Goal: Information Seeking & Learning: Check status

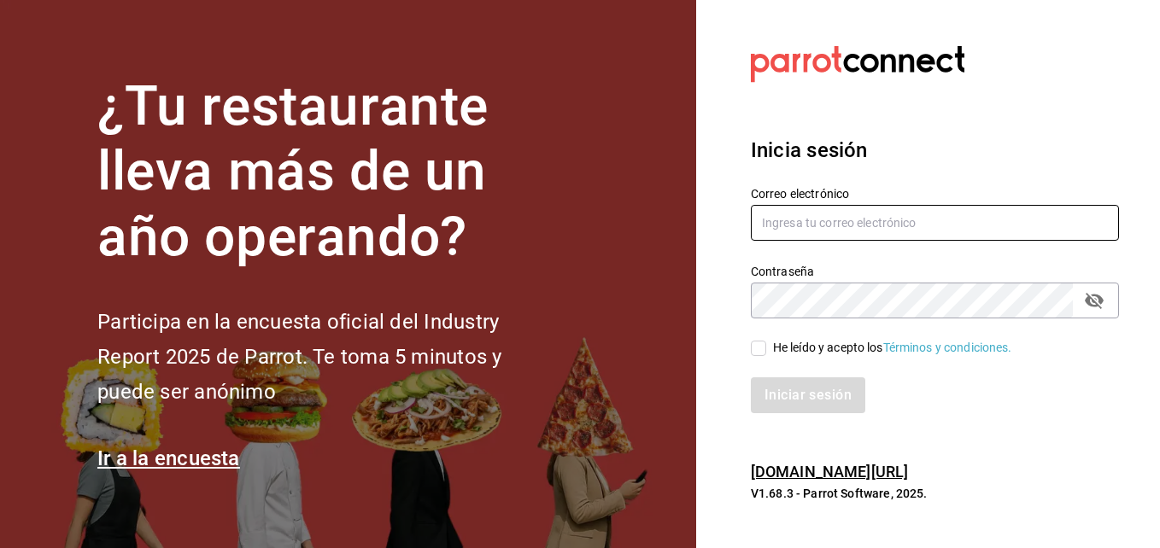
drag, startPoint x: 762, startPoint y: 344, endPoint x: 809, endPoint y: 234, distance: 119.8
click at [809, 234] on div "Correo electrónico Contraseña Contraseña He leído y acepto los Términos y condi…" at bounding box center [924, 290] width 389 height 249
click at [809, 234] on input "text" at bounding box center [935, 223] width 368 height 36
click at [1105, 302] on button "passwordField" at bounding box center [1094, 300] width 29 height 29
click at [1072, 306] on div "Contraseña" at bounding box center [935, 301] width 368 height 36
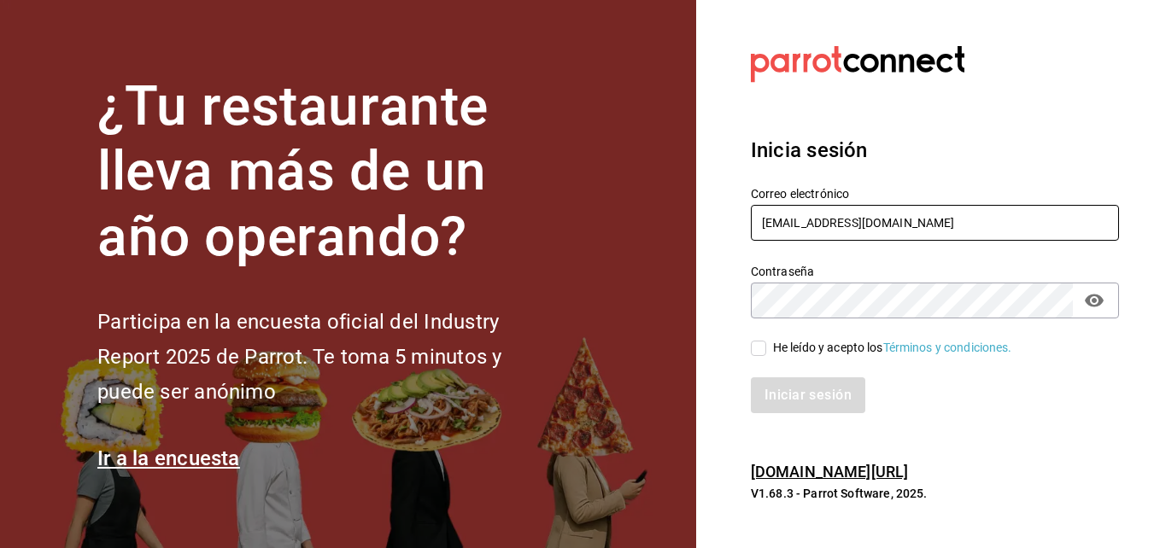
type input "Mauriciom@leva.mx"
click at [767, 344] on span "He leído y acepto los Términos y condiciones." at bounding box center [889, 348] width 246 height 18
click at [766, 344] on input "He leído y acepto los Términos y condiciones." at bounding box center [758, 348] width 15 height 15
checkbox input "true"
click at [800, 401] on button "Iniciar sesión" at bounding box center [809, 396] width 116 height 36
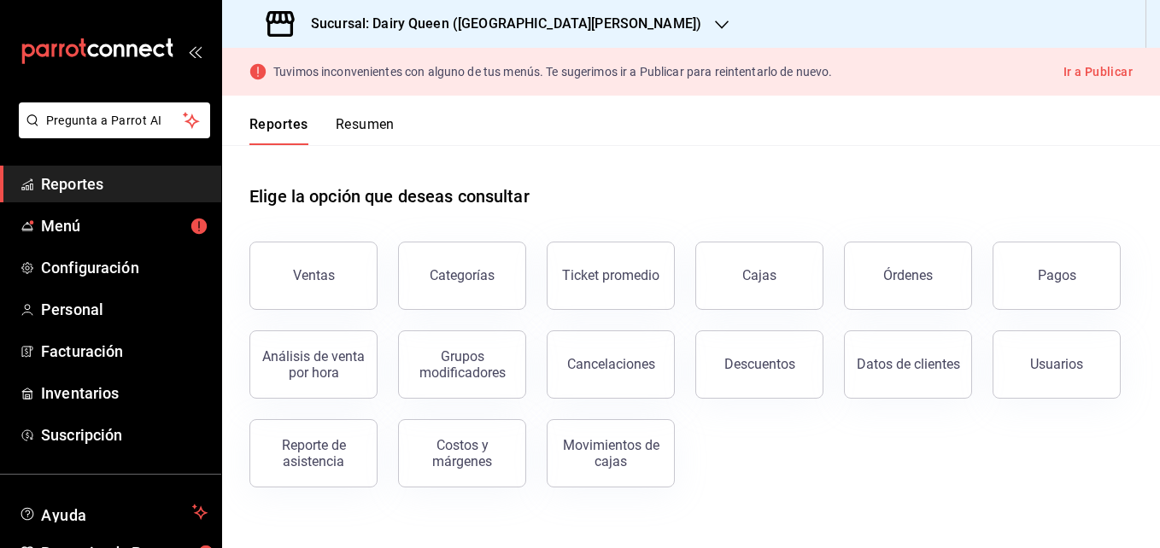
click at [715, 27] on icon "button" at bounding box center [722, 25] width 14 height 14
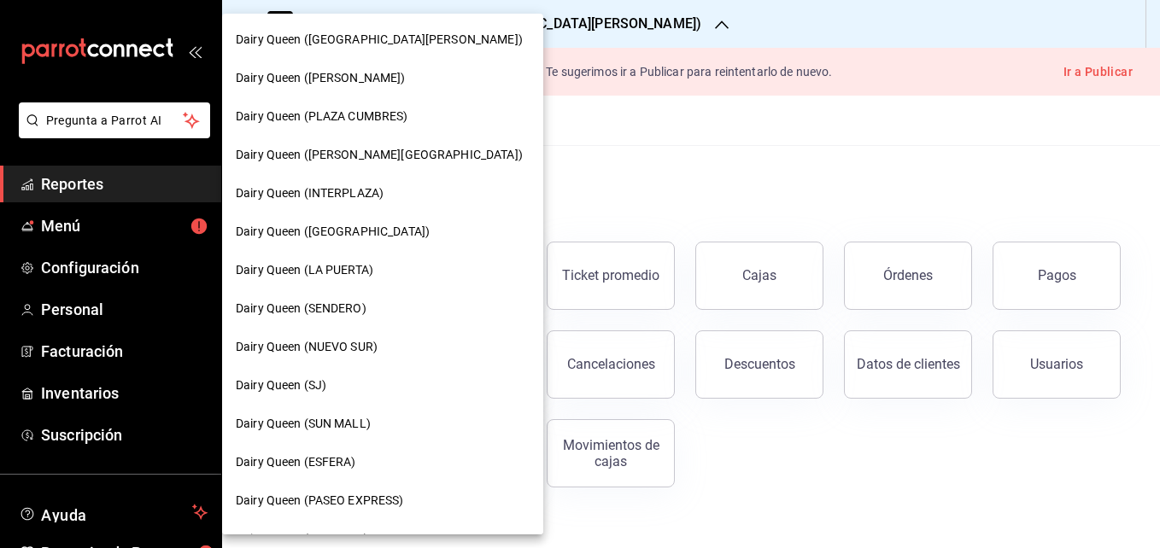
click at [350, 344] on span "Dairy Queen (NUEVO SUR)" at bounding box center [307, 347] width 142 height 18
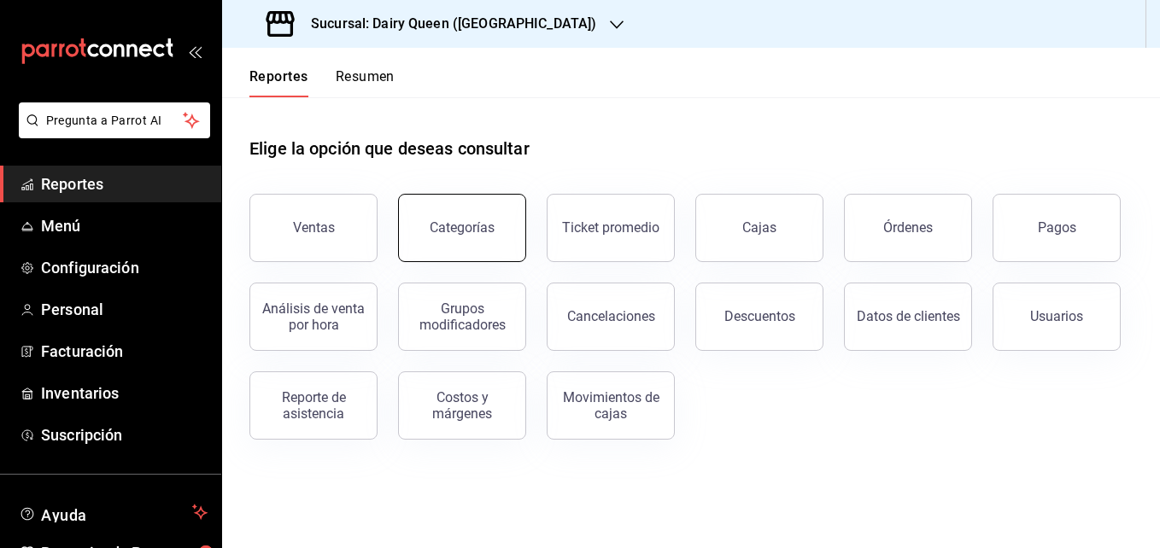
click at [519, 243] on button "Categorías" at bounding box center [462, 228] width 128 height 68
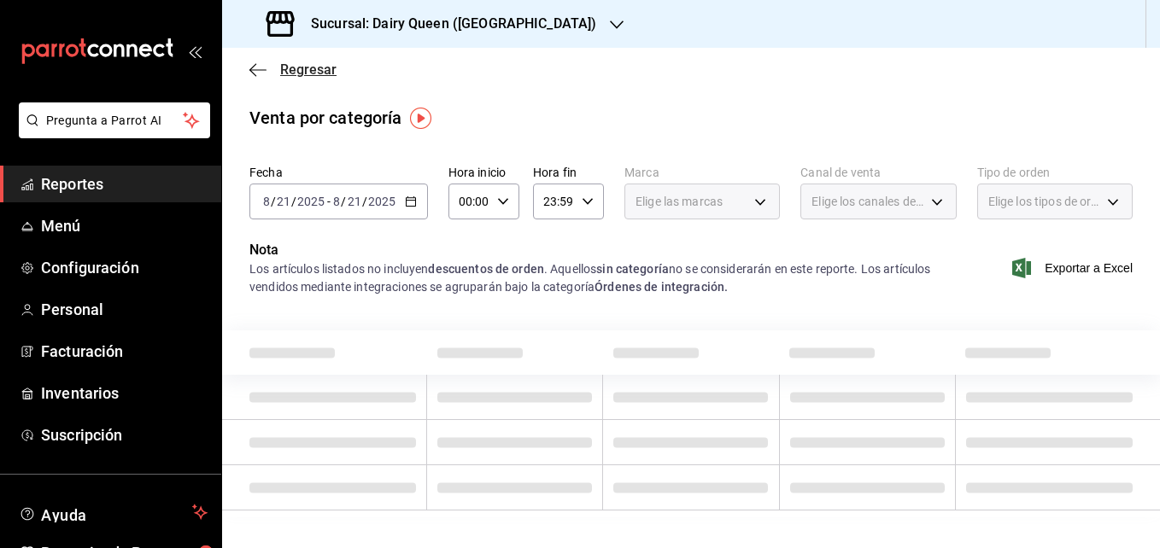
click at [255, 69] on icon "button" at bounding box center [257, 69] width 17 height 1
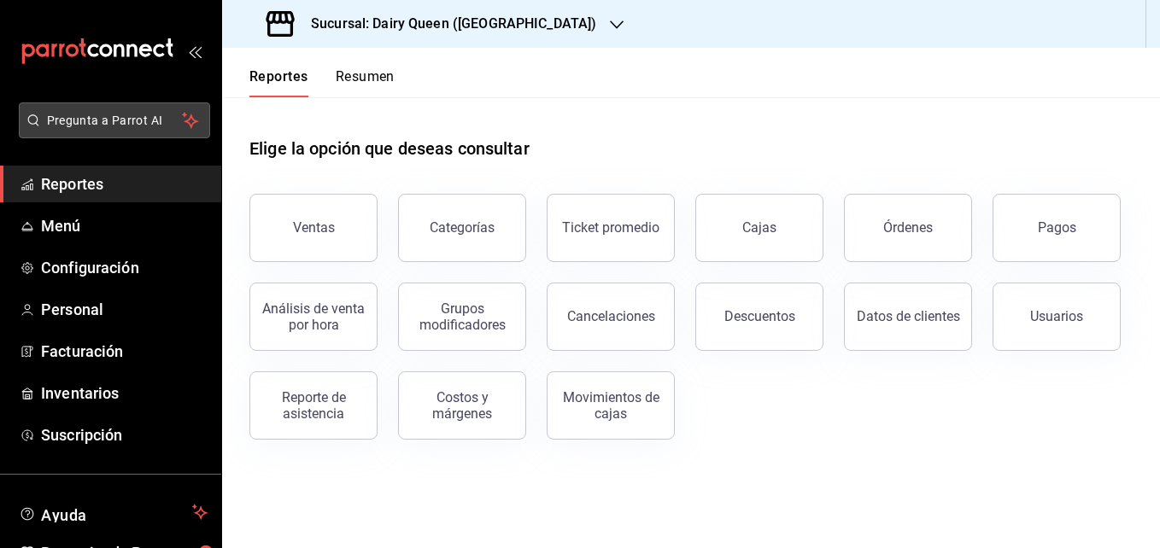
click at [97, 115] on span "Pregunta a Parrot AI" at bounding box center [115, 121] width 136 height 18
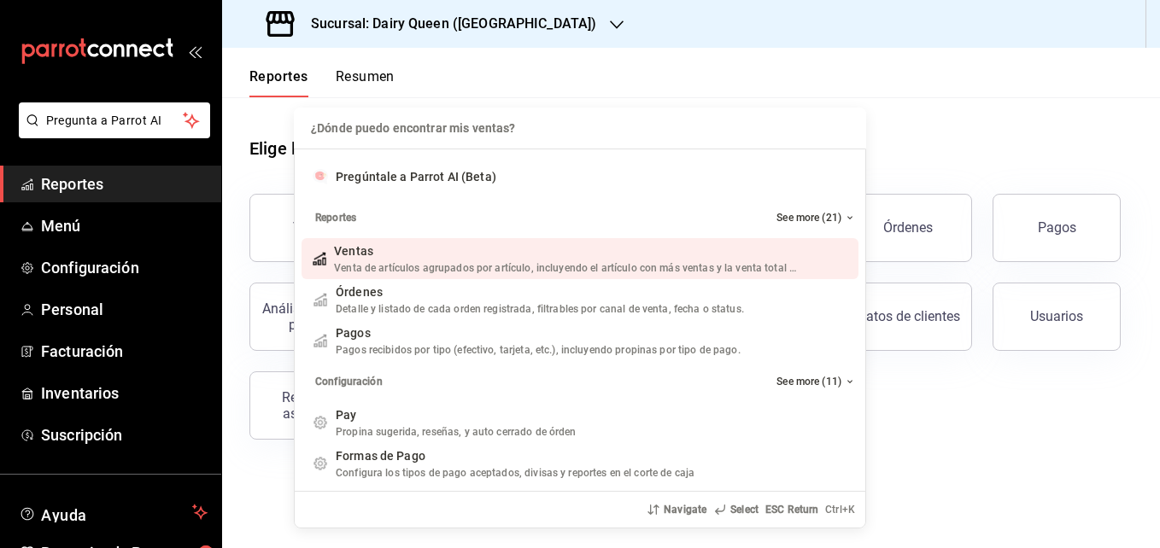
click at [936, 416] on div "¿Dónde puedo encontrar mis ventas? ¿Dónde puedo encontrar mis ventas? Pregúntal…" at bounding box center [580, 274] width 1160 height 548
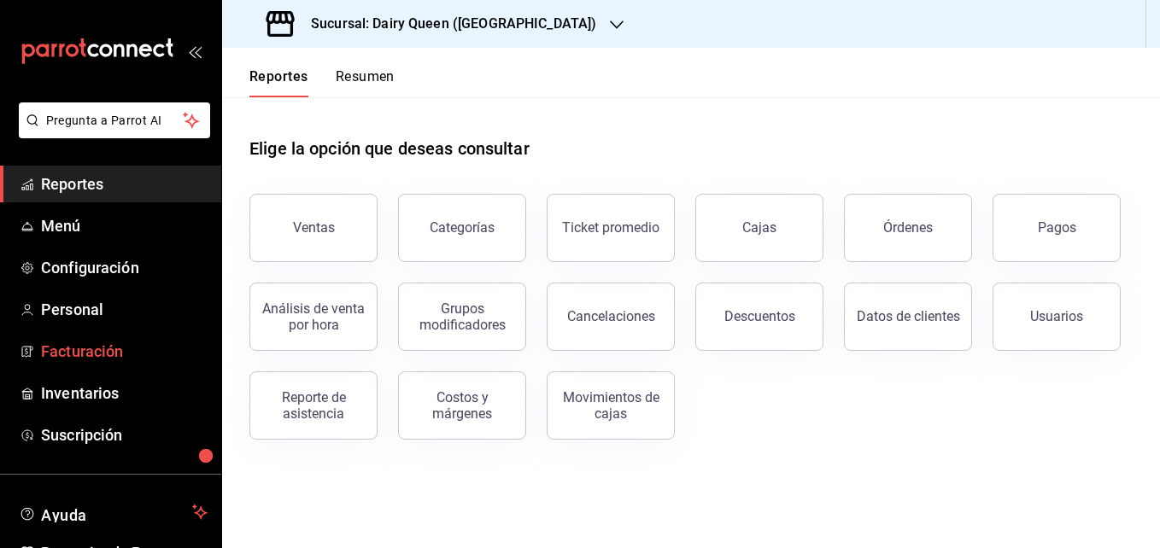
scroll to position [97, 0]
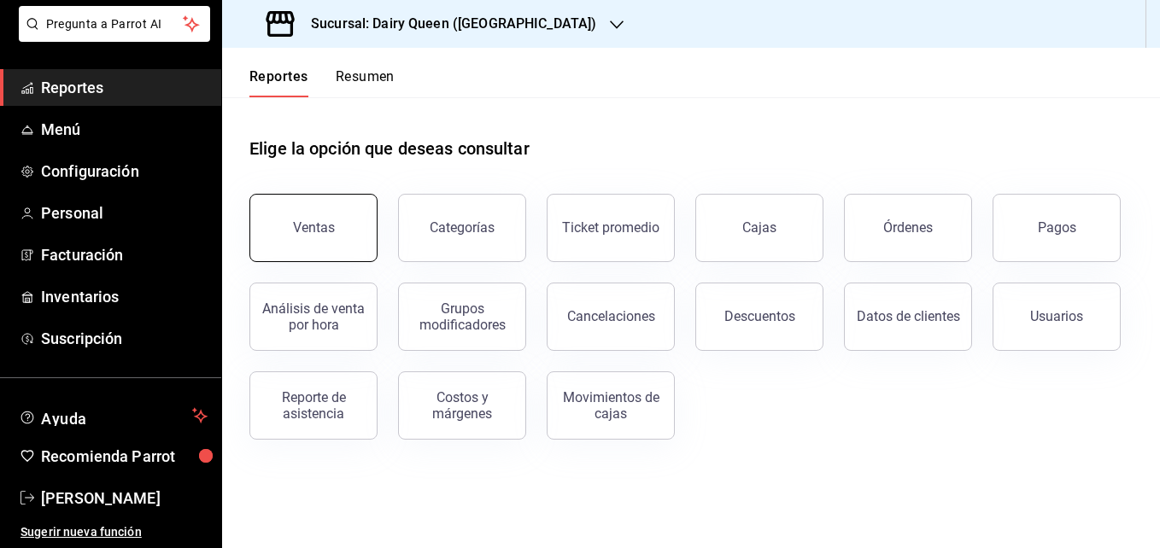
click at [269, 220] on button "Ventas" at bounding box center [313, 228] width 128 height 68
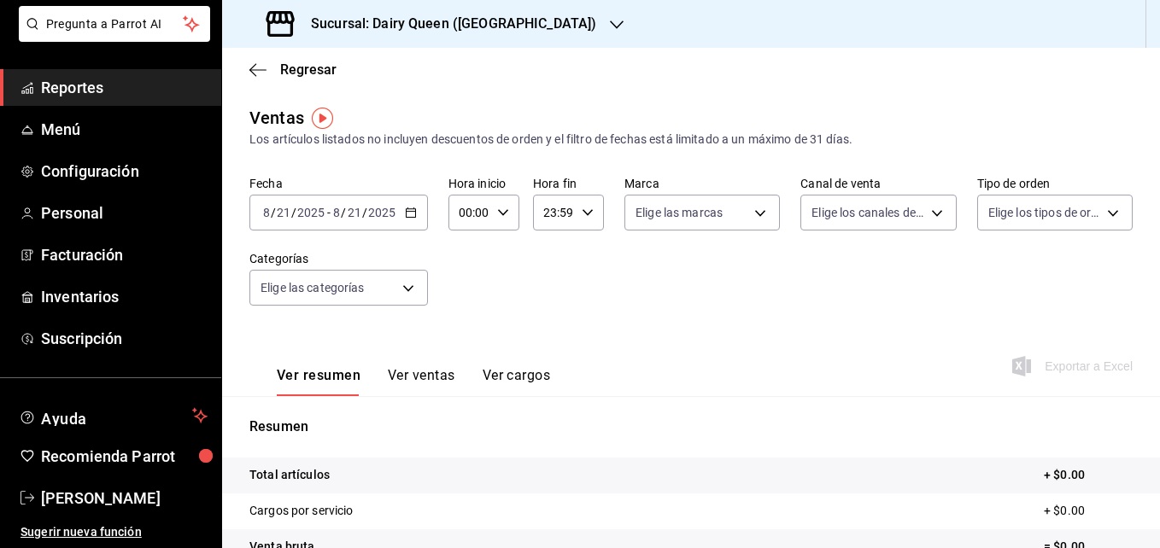
click at [385, 227] on div "[DATE] [DATE] - [DATE] [DATE]" at bounding box center [338, 213] width 179 height 36
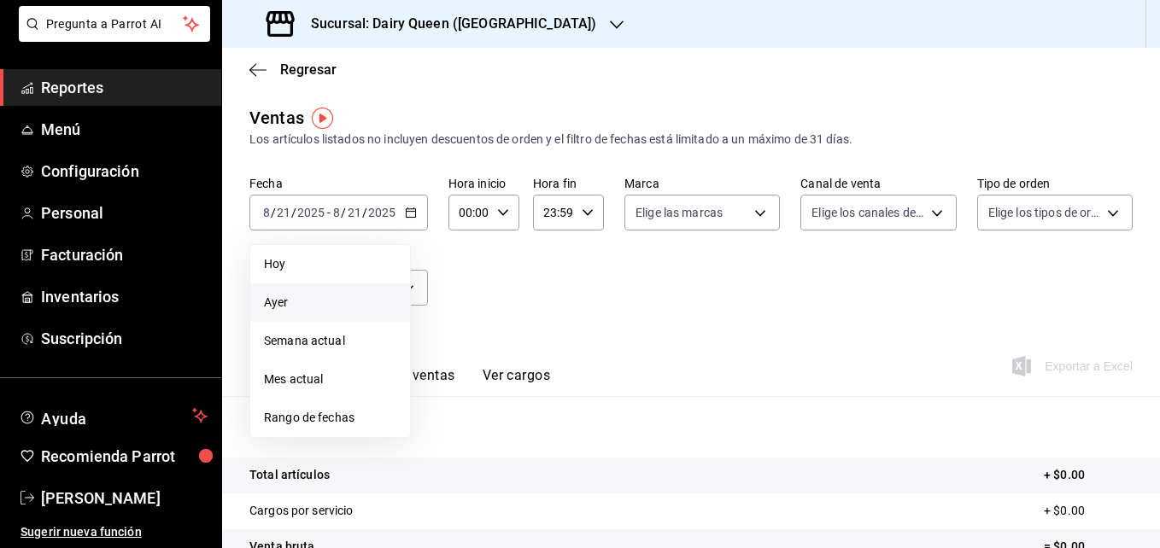
click at [353, 307] on span "Ayer" at bounding box center [330, 303] width 132 height 18
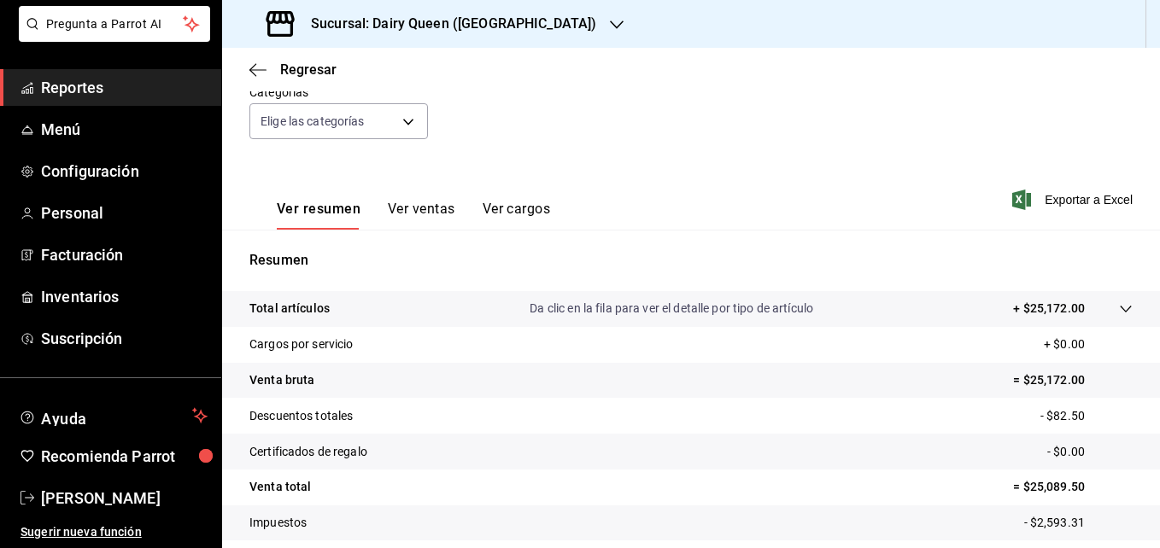
scroll to position [166, 0]
click at [400, 210] on button "Ver ventas" at bounding box center [421, 216] width 67 height 29
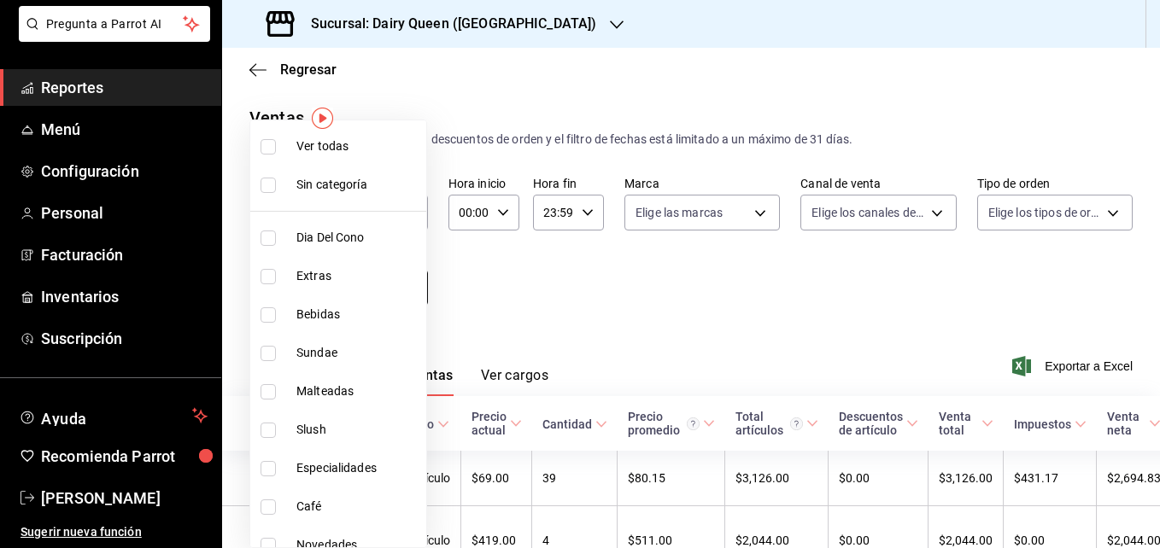
click at [394, 284] on body "Pregunta a Parrot AI Reportes Menú Configuración Personal Facturación Inventari…" at bounding box center [580, 274] width 1160 height 548
click at [269, 273] on input "checkbox" at bounding box center [268, 276] width 15 height 15
checkbox input "true"
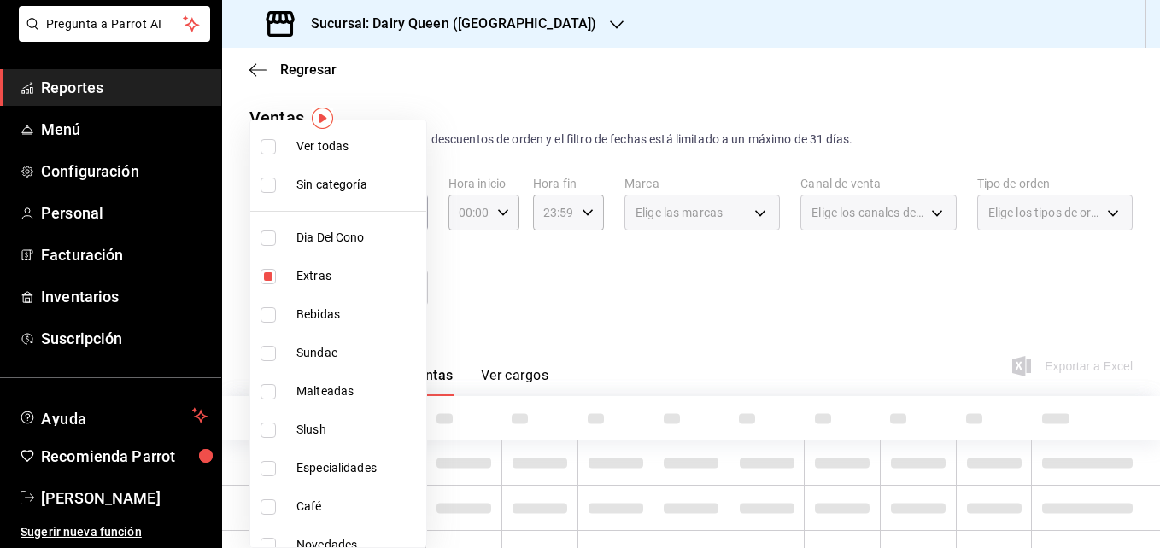
click at [487, 307] on div at bounding box center [580, 274] width 1160 height 548
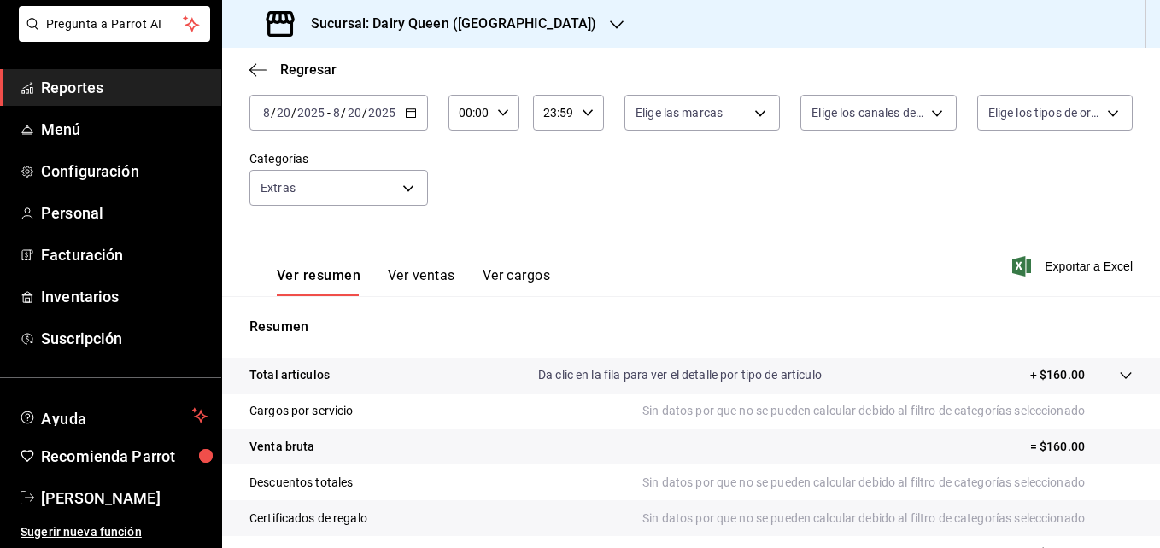
scroll to position [101, 0]
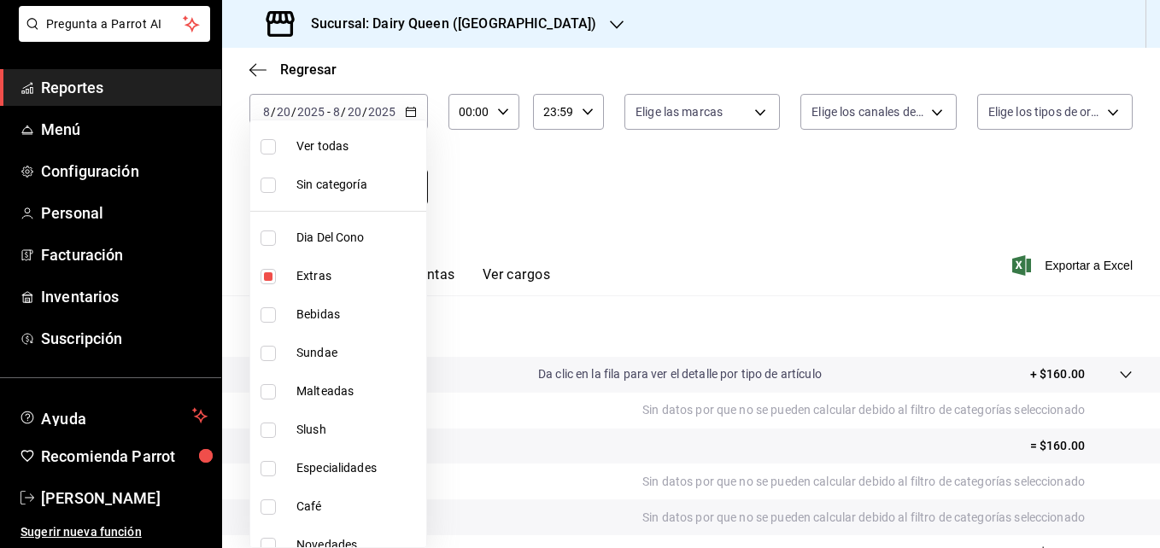
click at [411, 189] on body "Pregunta a Parrot AI Reportes Menú Configuración Personal Facturación Inventari…" at bounding box center [580, 274] width 1160 height 548
click at [363, 159] on li "Ver todas" at bounding box center [338, 146] width 176 height 38
type input "3ae808c0-92d4-4814-8d6c-8dcf1cda7da1,66f59c81-4014-4321-934e-10d6cec491e1,75901…"
checkbox input "true"
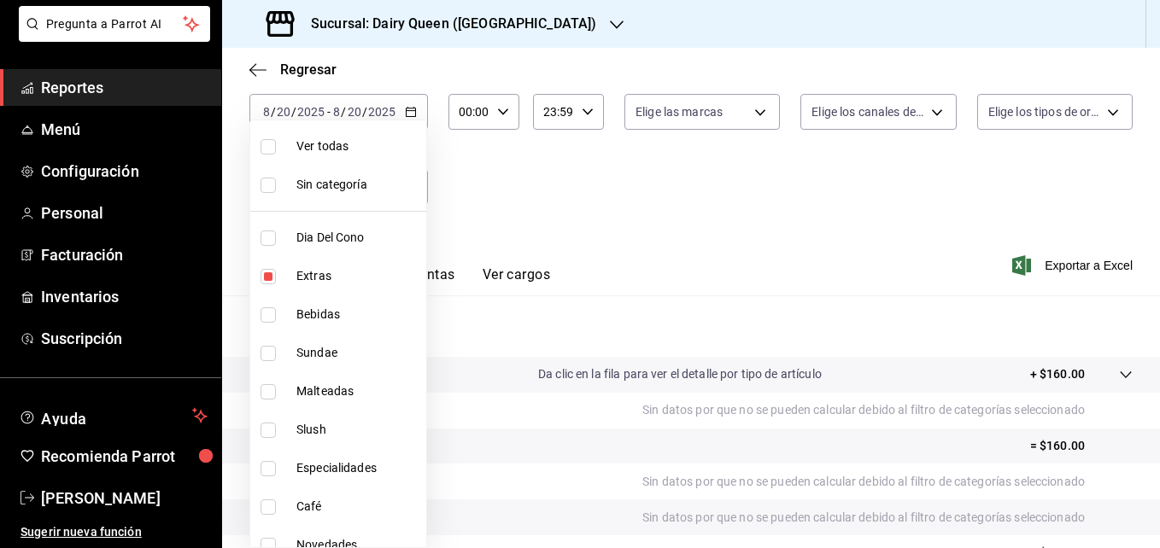
checkbox input "true"
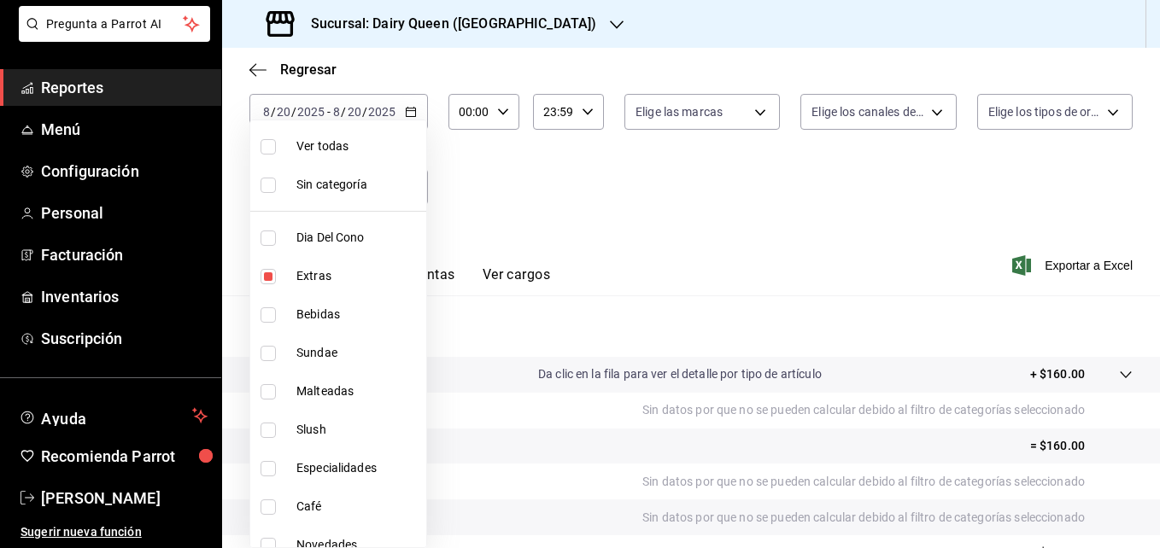
checkbox input "true"
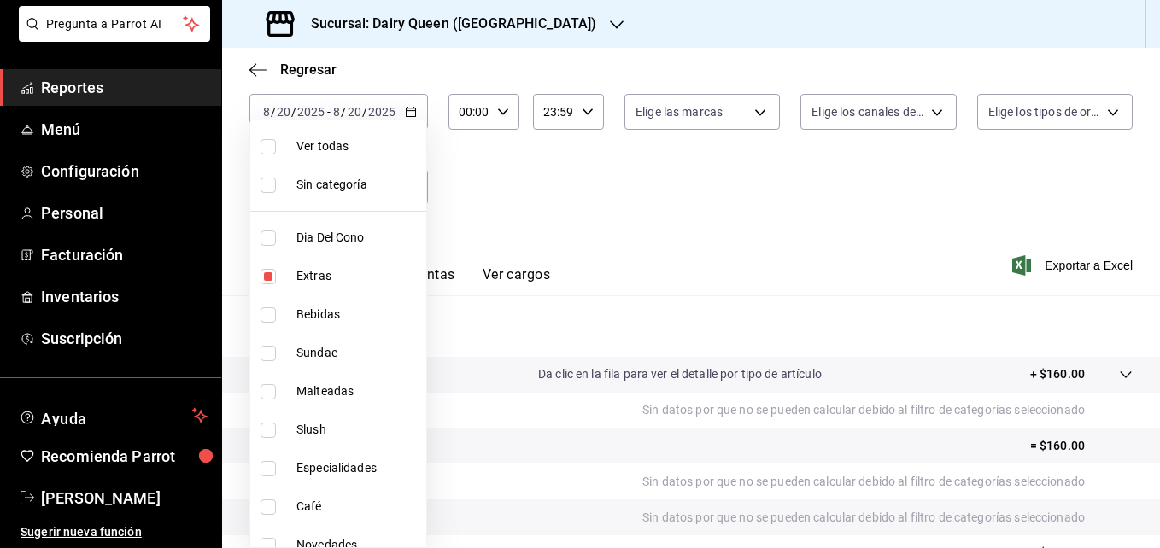
checkbox input "true"
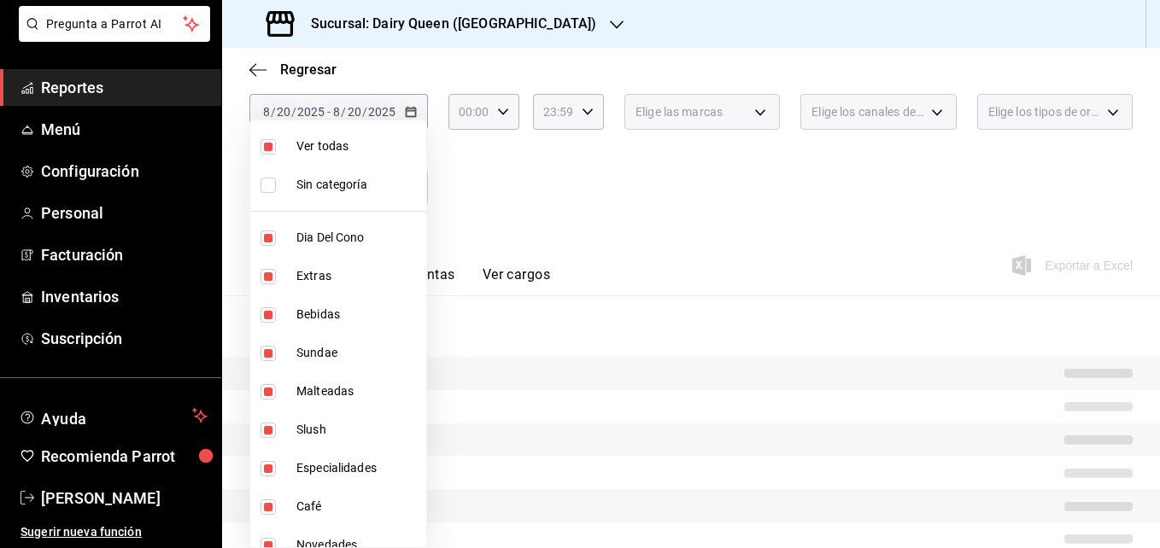
click at [583, 230] on div at bounding box center [580, 274] width 1160 height 548
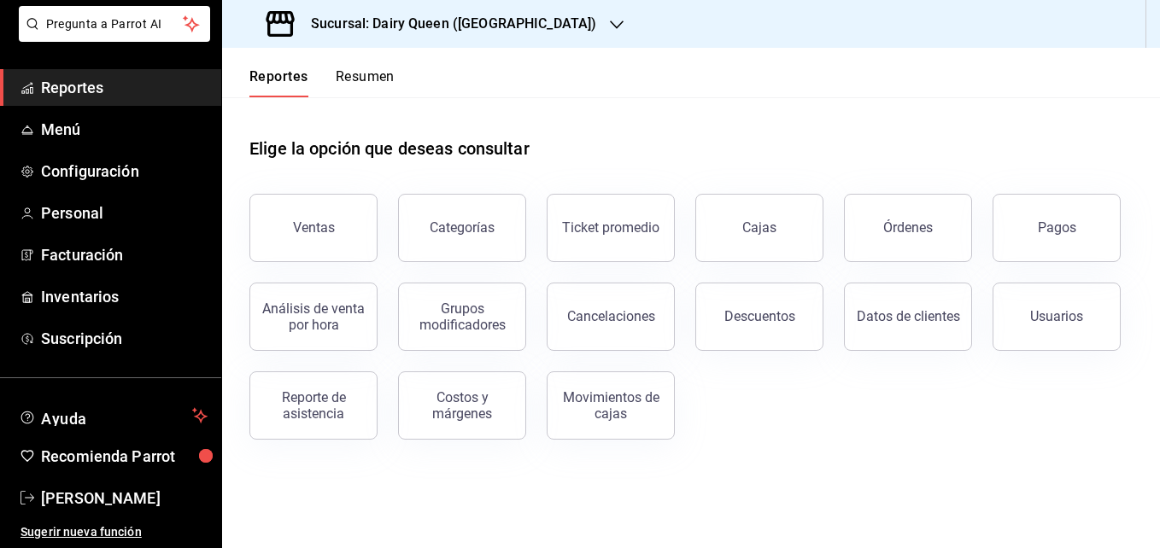
click at [355, 77] on button "Resumen" at bounding box center [365, 82] width 59 height 29
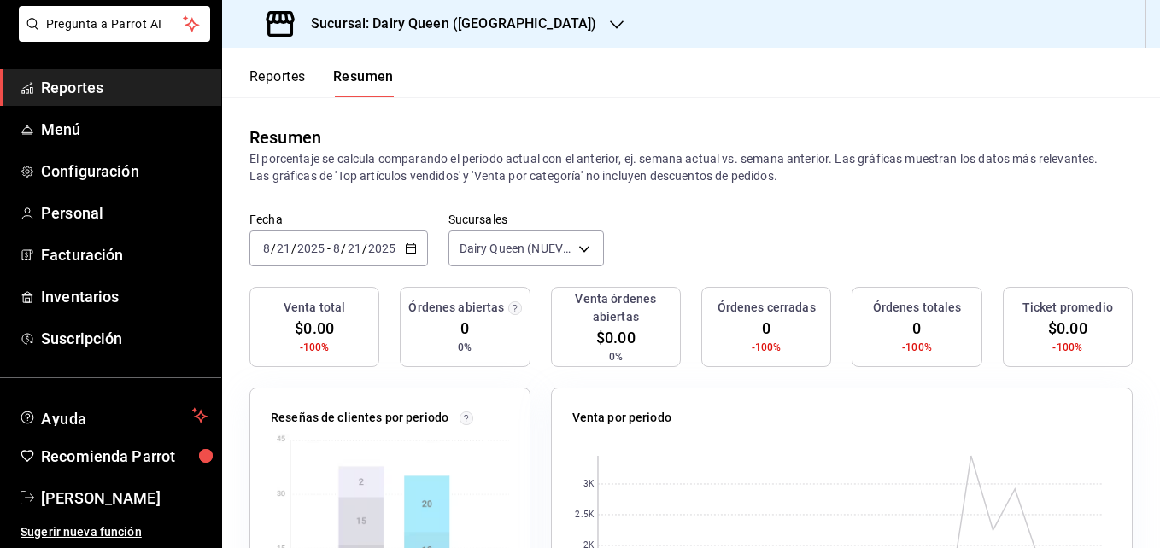
click at [375, 240] on div "[DATE] [DATE] - [DATE] [DATE]" at bounding box center [338, 249] width 179 height 36
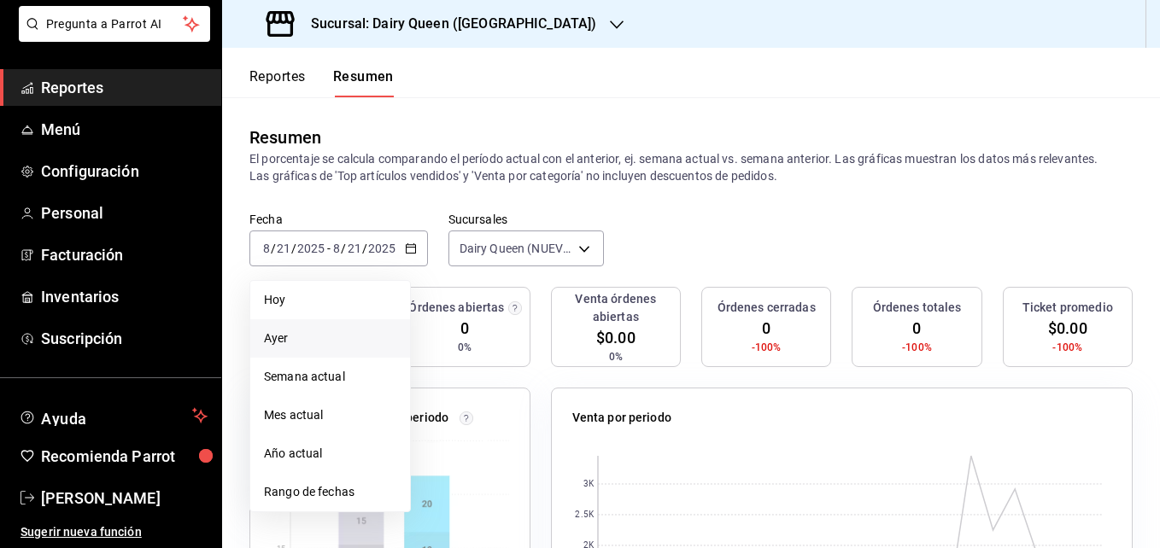
click at [332, 337] on span "Ayer" at bounding box center [330, 339] width 132 height 18
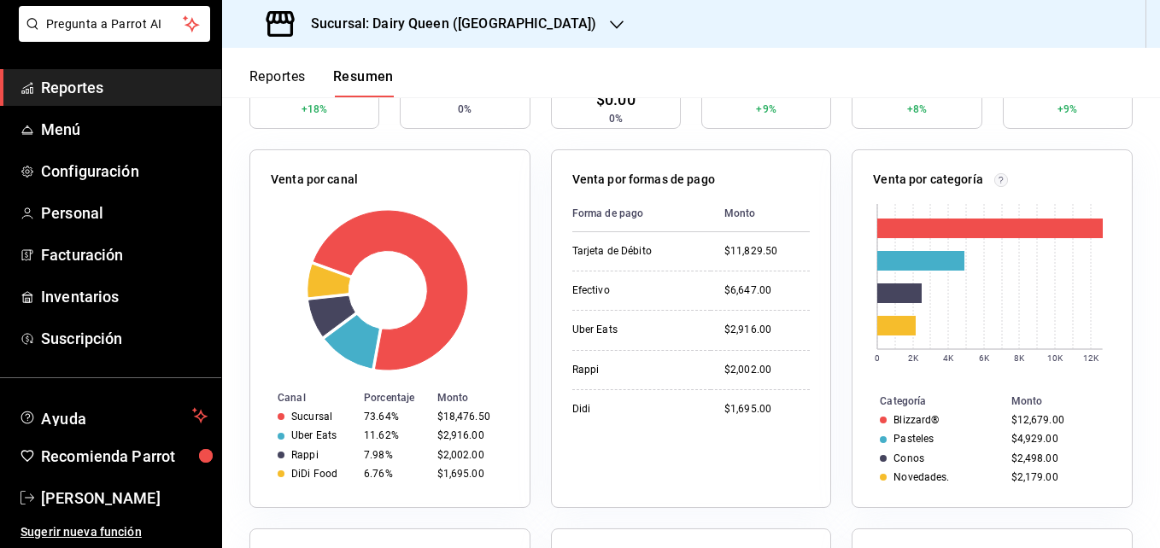
scroll to position [237, 0]
